Goal: Transaction & Acquisition: Purchase product/service

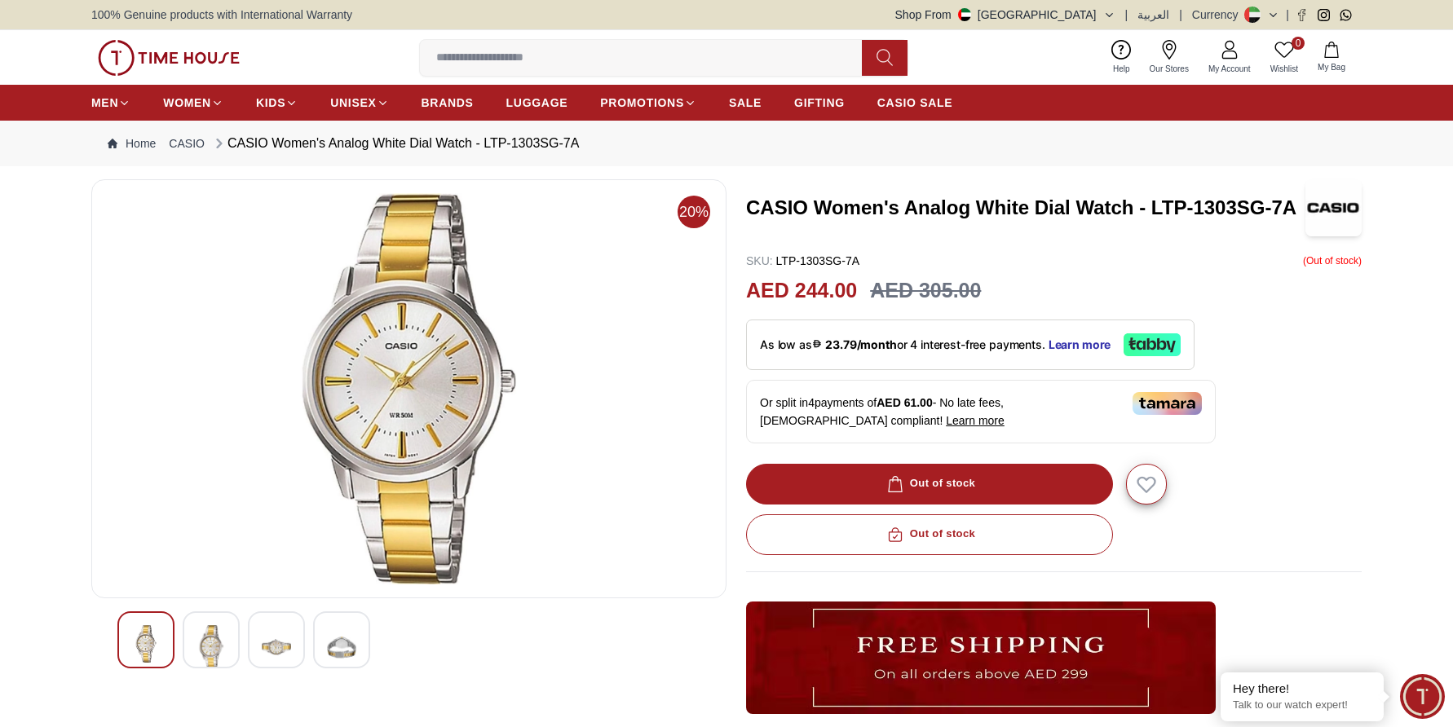
click at [214, 648] on img at bounding box center [211, 647] width 29 height 44
click at [214, 650] on img at bounding box center [211, 647] width 29 height 44
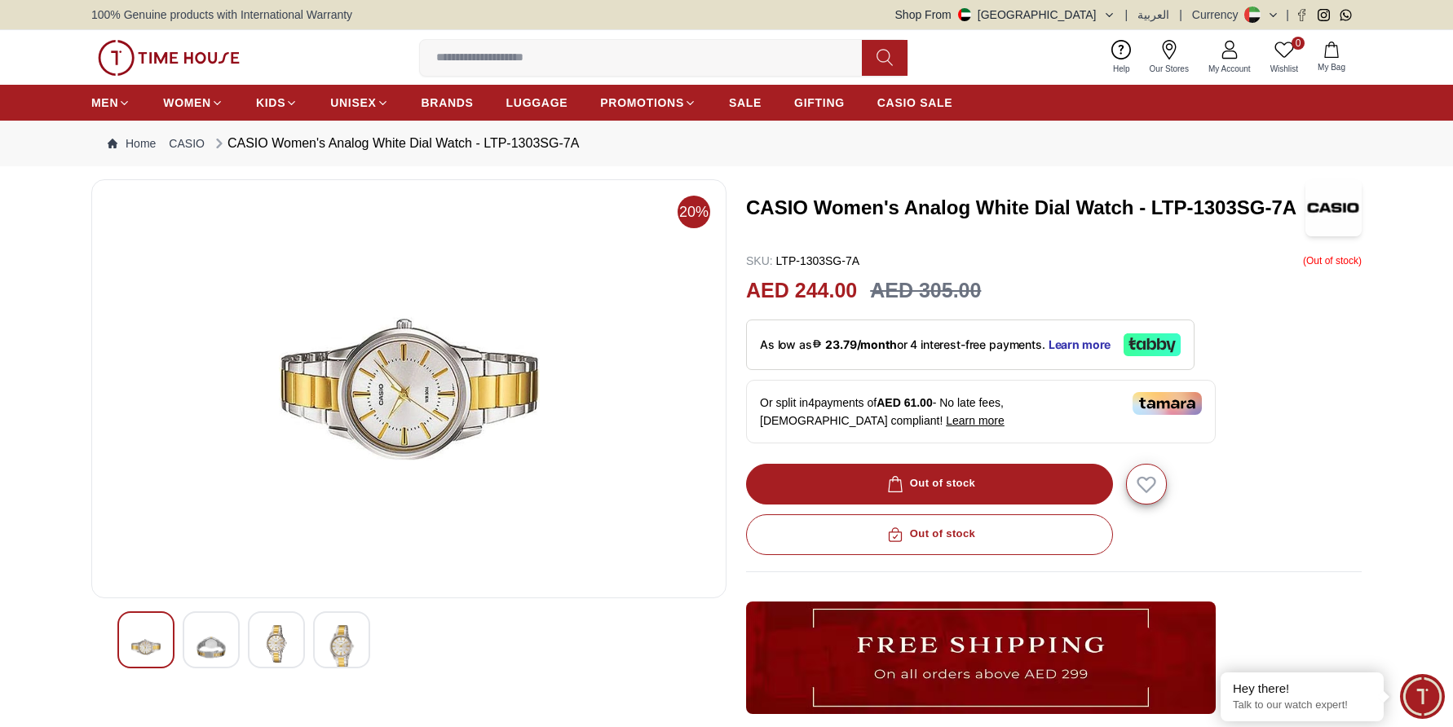
click at [273, 643] on img at bounding box center [276, 644] width 29 height 38
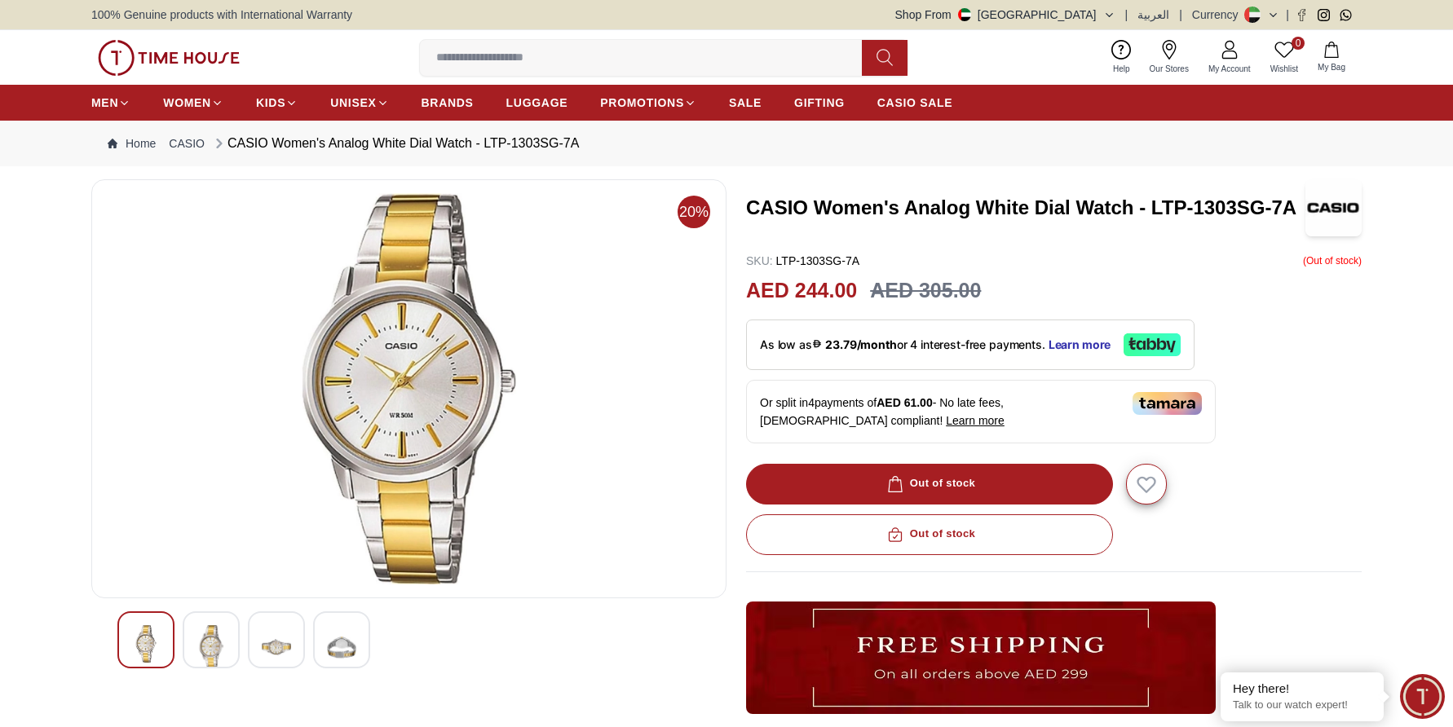
click at [284, 646] on img at bounding box center [276, 647] width 29 height 44
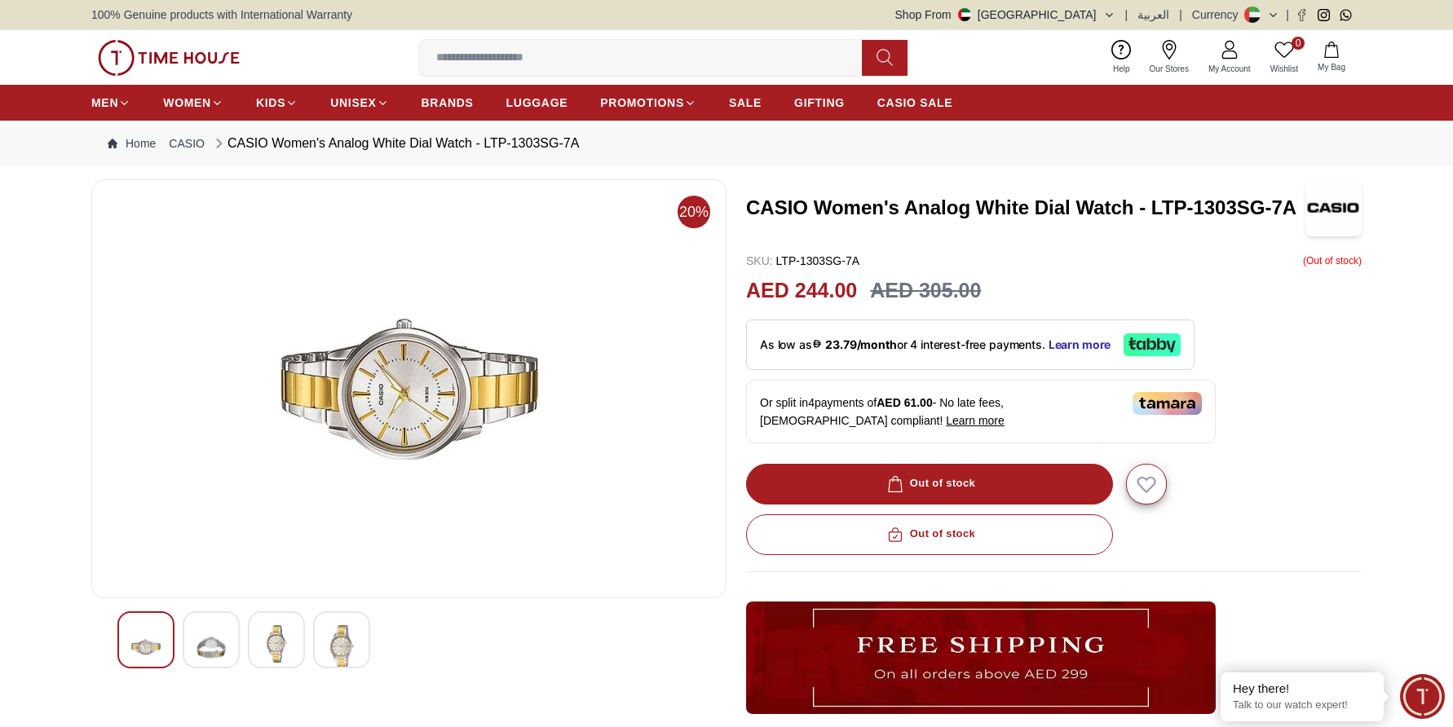
click at [349, 640] on img at bounding box center [341, 647] width 29 height 44
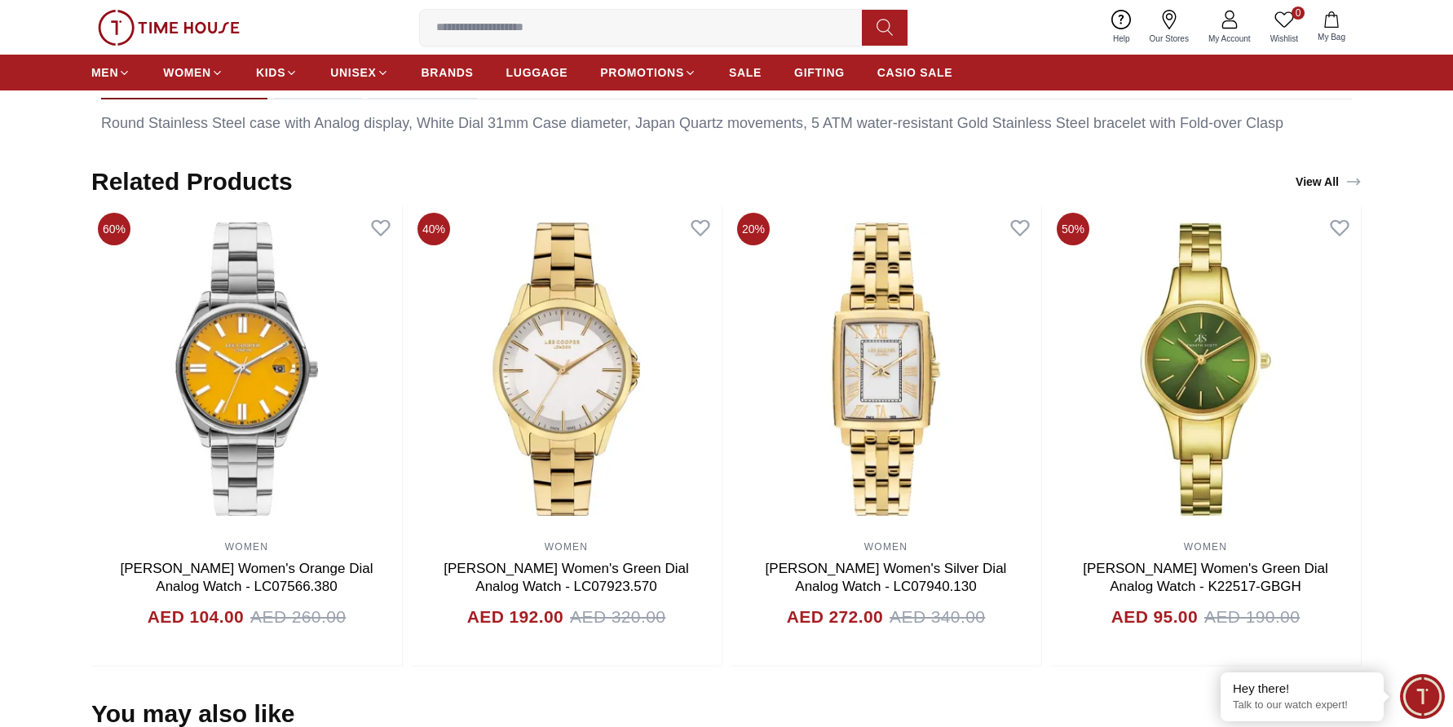
scroll to position [978, 0]
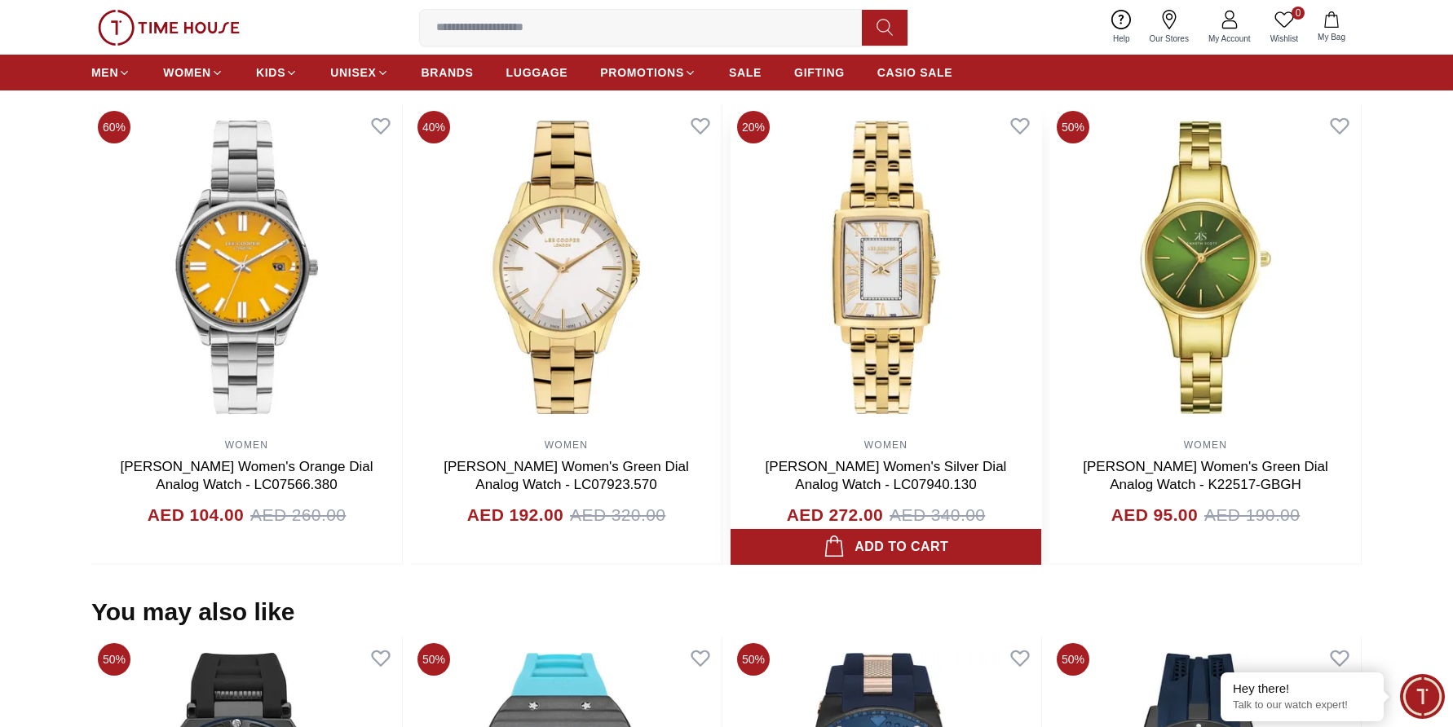
click at [919, 258] on img at bounding box center [886, 267] width 311 height 326
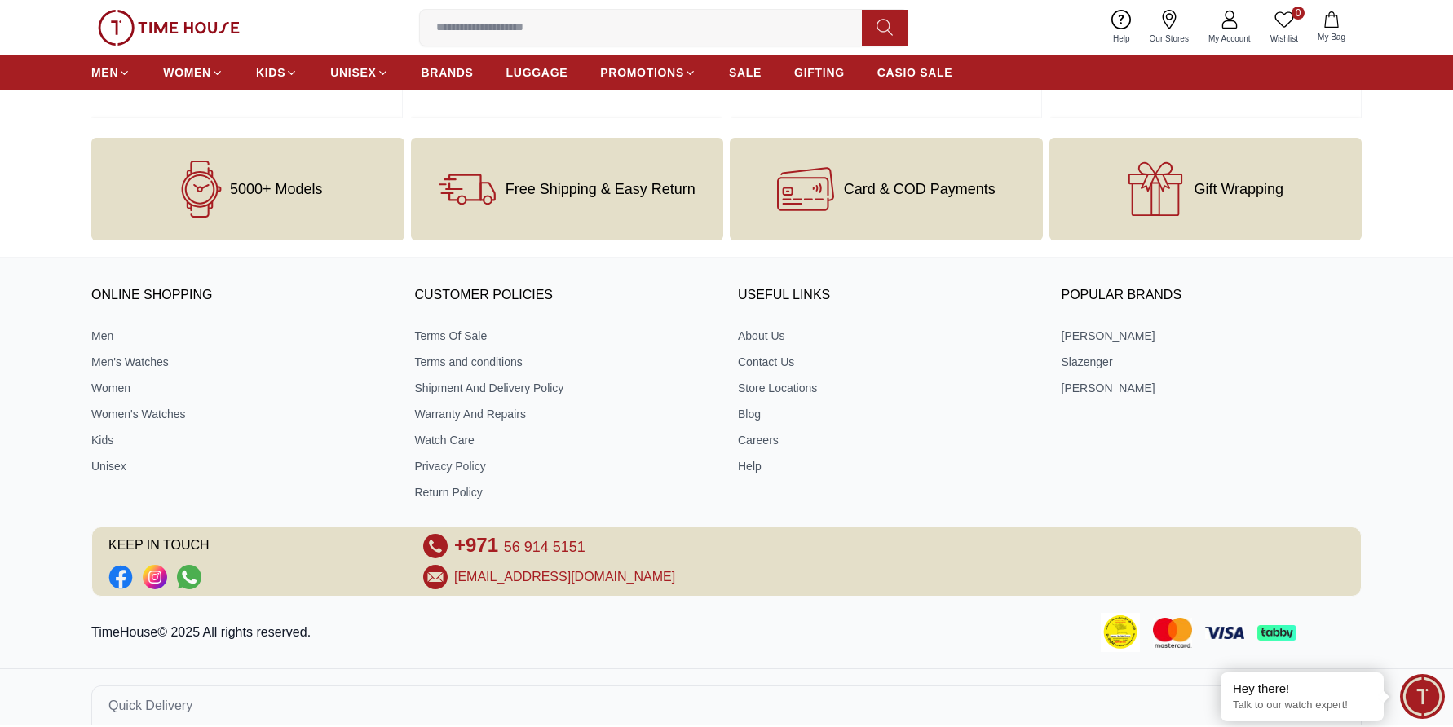
scroll to position [2070, 0]
